Goal: Task Accomplishment & Management: Use online tool/utility

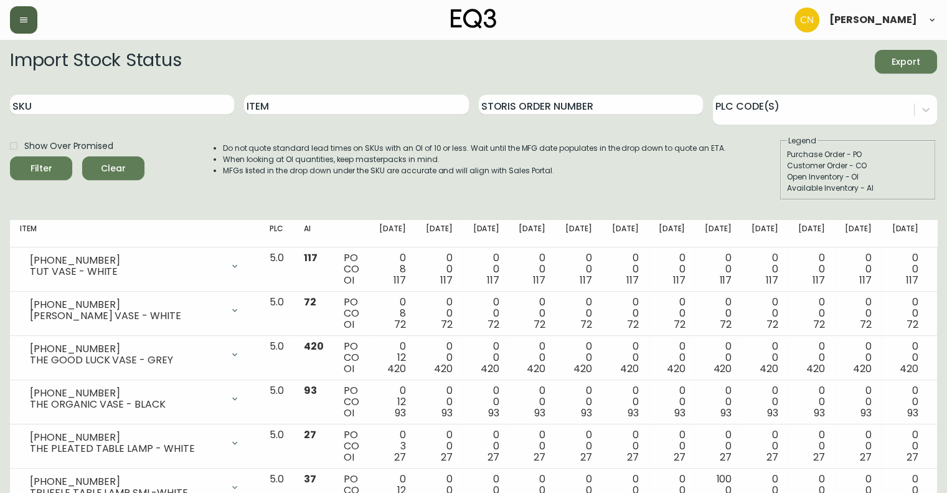
click at [24, 15] on icon "button" at bounding box center [24, 20] width 10 height 10
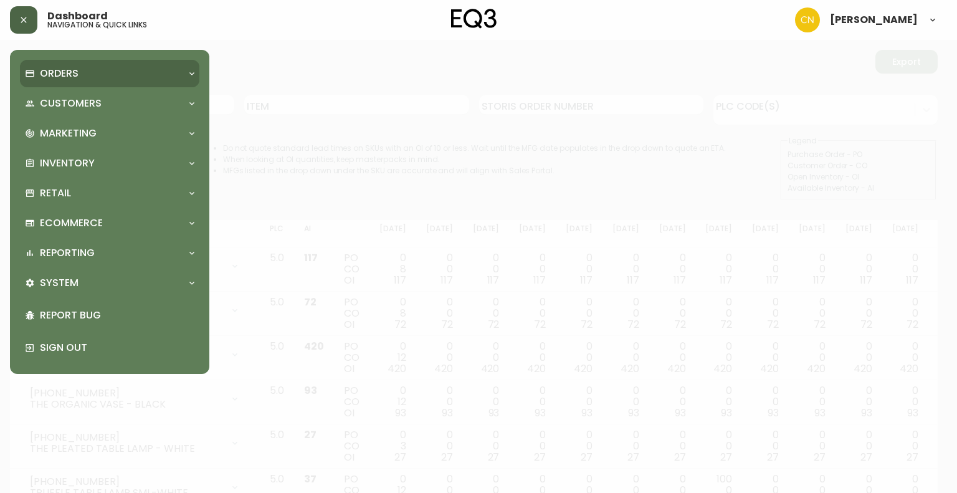
click at [62, 71] on p "Orders" at bounding box center [59, 74] width 39 height 14
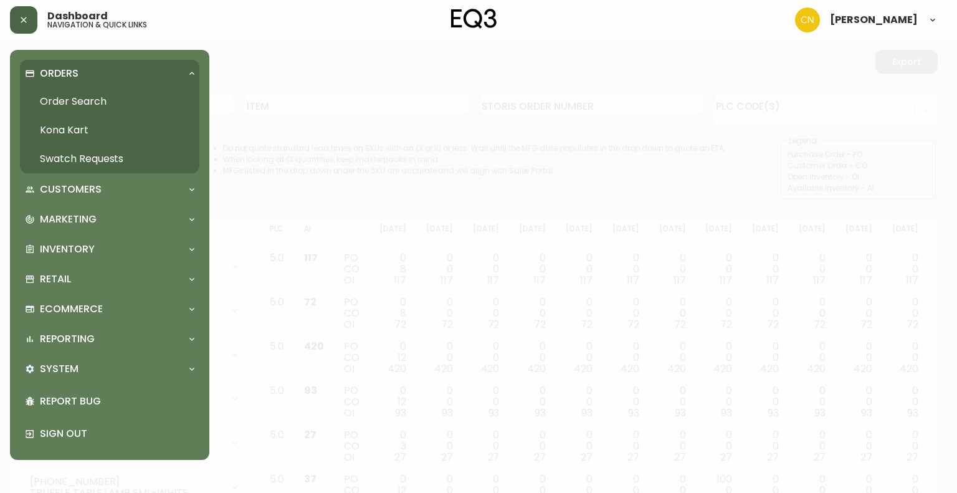
click at [71, 100] on link "Order Search" at bounding box center [109, 101] width 179 height 29
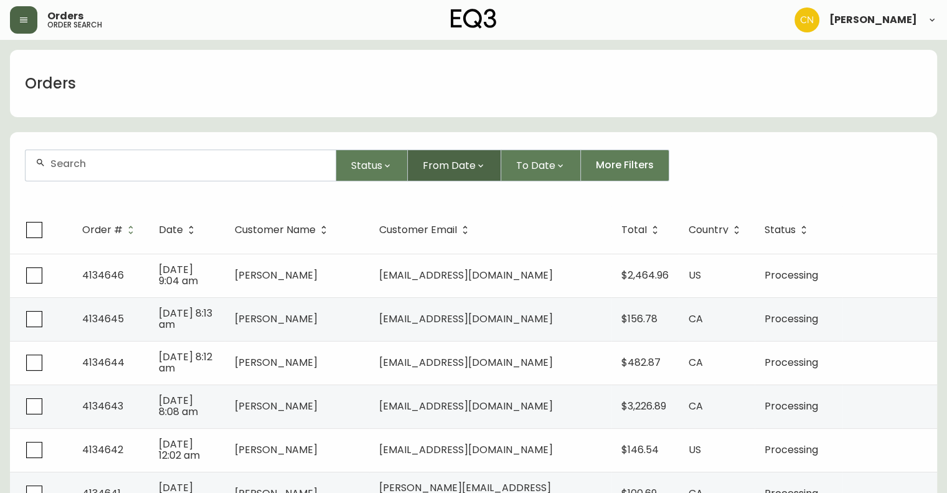
click at [460, 166] on span "From Date" at bounding box center [449, 166] width 53 height 16
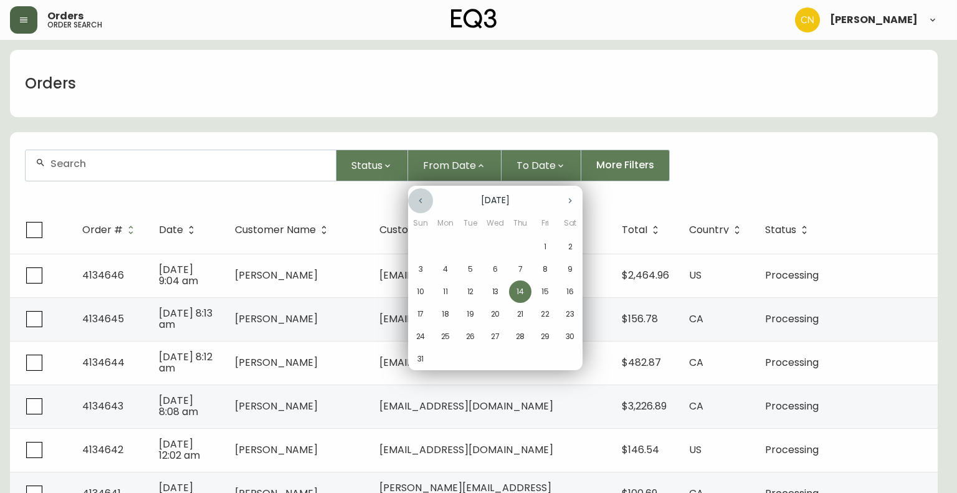
click at [421, 204] on icon "button" at bounding box center [420, 201] width 10 height 10
click at [420, 336] on p "27" at bounding box center [420, 336] width 9 height 11
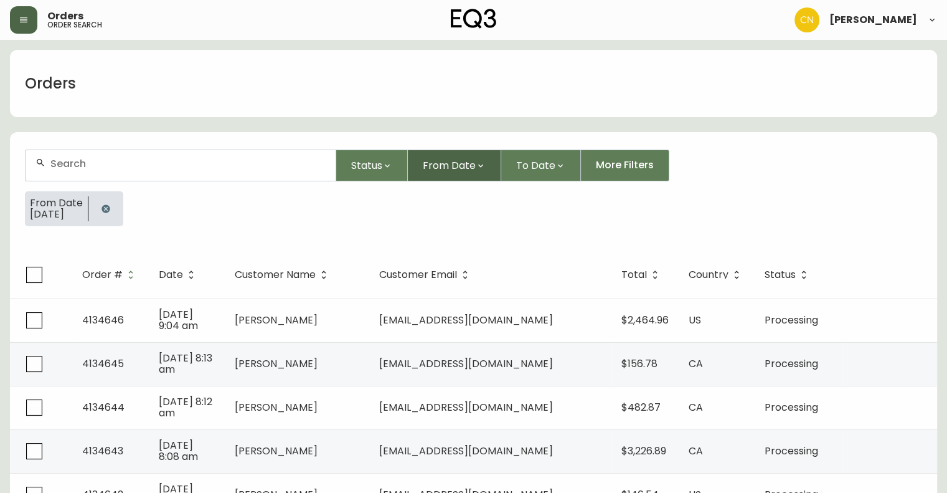
click at [451, 166] on span "From Date" at bounding box center [449, 166] width 53 height 16
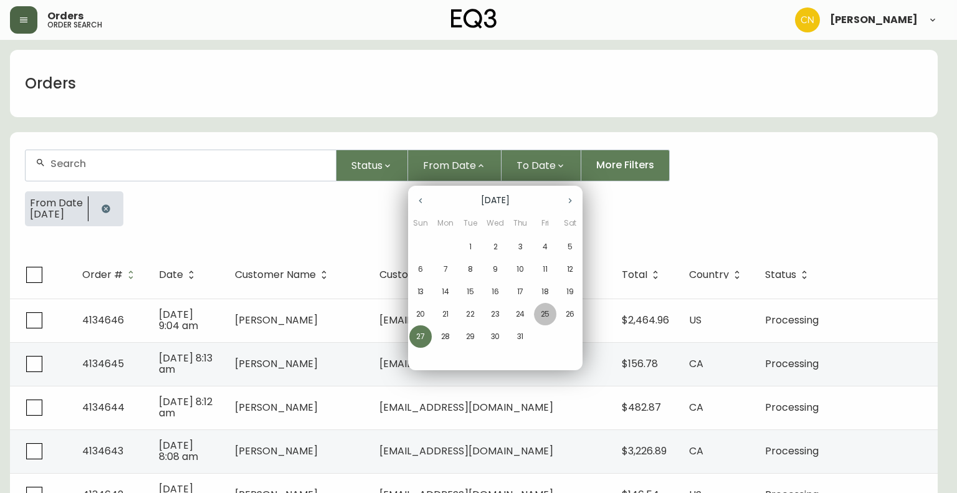
click at [547, 314] on p "25" at bounding box center [545, 313] width 9 height 11
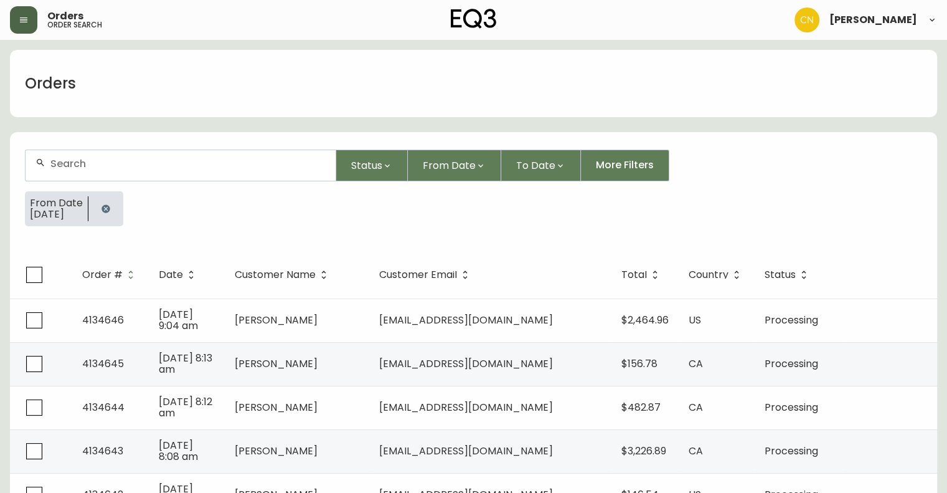
click at [933, 21] on icon at bounding box center [932, 20] width 10 height 10
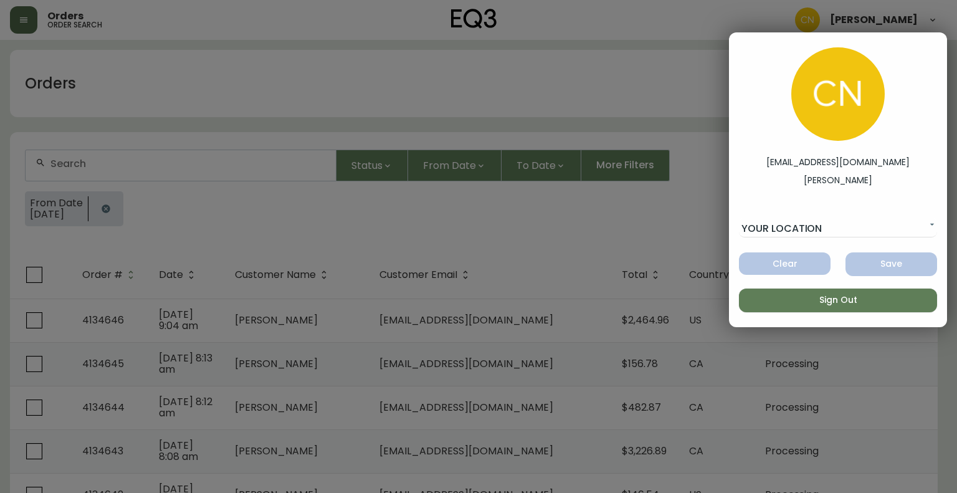
click at [638, 203] on div at bounding box center [478, 246] width 957 height 493
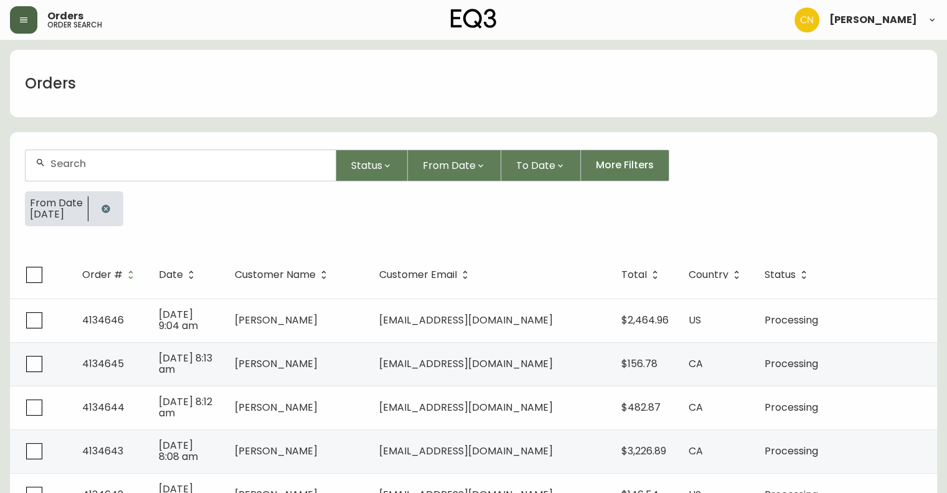
click at [21, 22] on icon "button" at bounding box center [23, 19] width 7 height 5
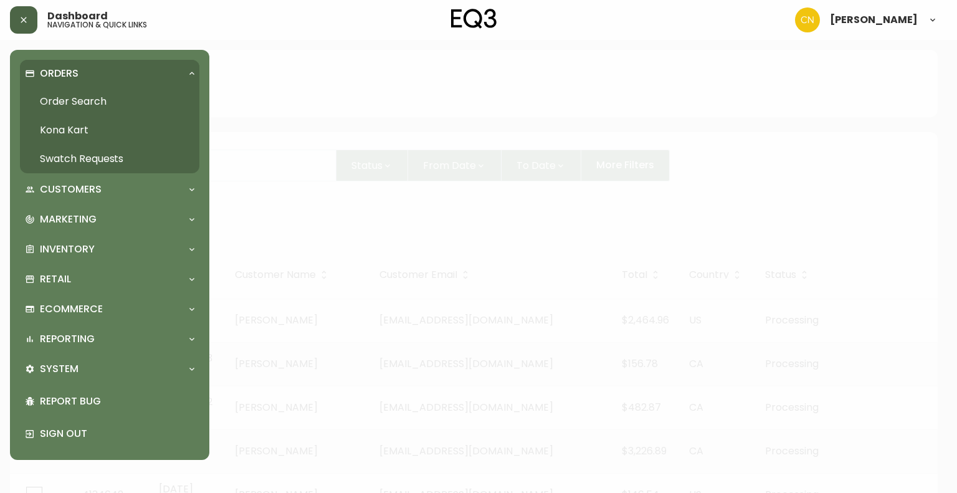
click at [17, 21] on button "button" at bounding box center [23, 19] width 27 height 27
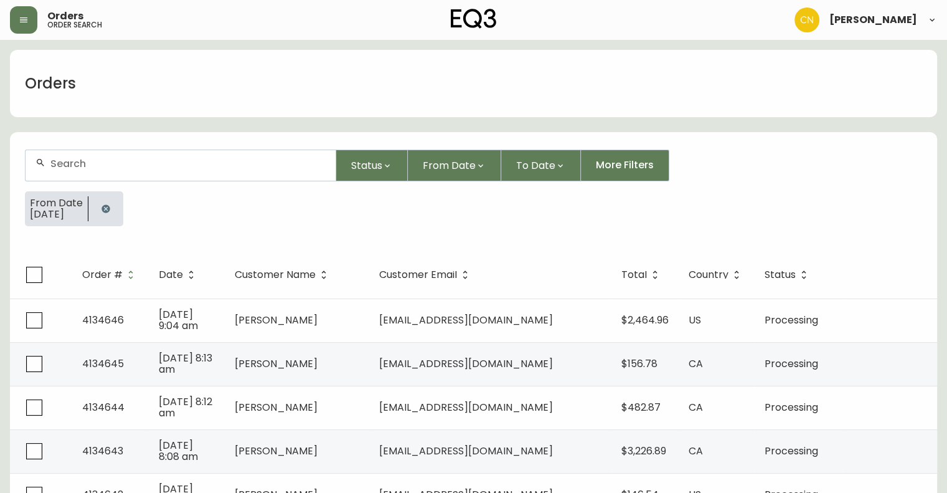
click at [932, 19] on icon at bounding box center [932, 20] width 10 height 10
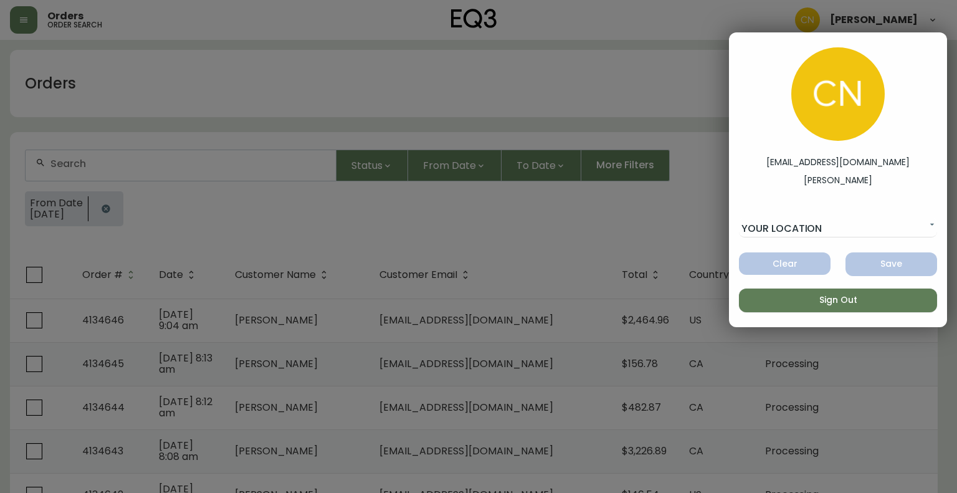
click at [463, 225] on div at bounding box center [478, 246] width 957 height 493
